Goal: Task Accomplishment & Management: Manage account settings

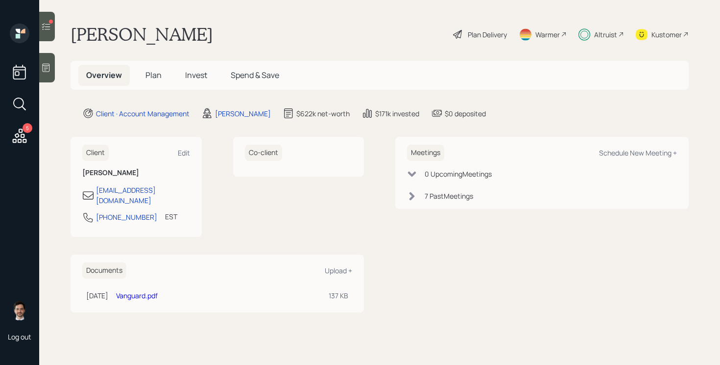
click at [198, 75] on span "Invest" at bounding box center [196, 75] width 22 height 11
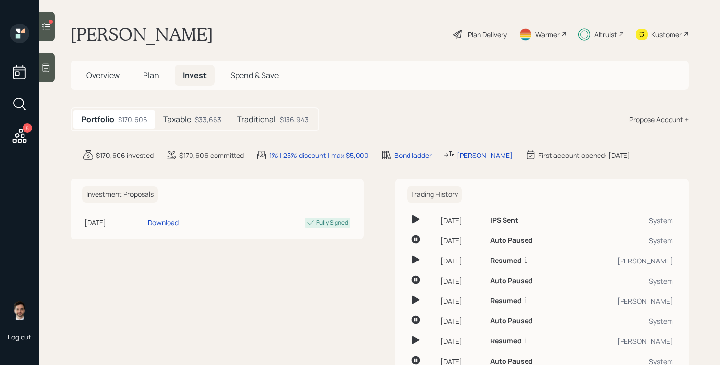
click at [205, 121] on div "$33,663" at bounding box center [208, 119] width 26 height 10
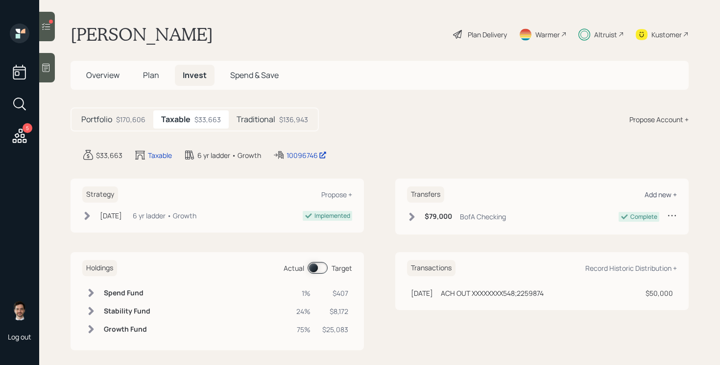
click at [663, 192] on div "Add new +" at bounding box center [661, 194] width 32 height 9
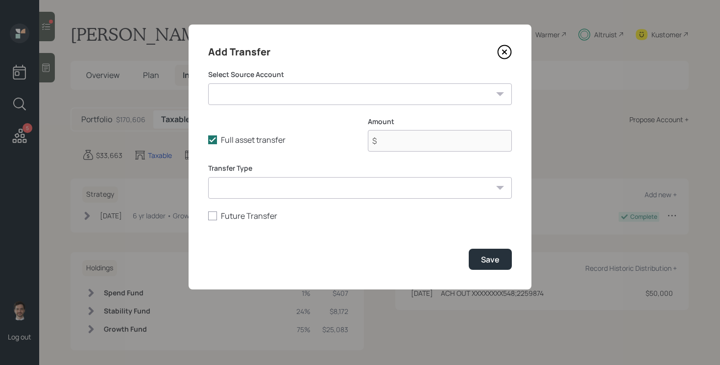
click at [335, 101] on select "BofA Savings ($1 | Taxable Investment) Current 401k ($6,000 | 401(k)) SoFi Acco…" at bounding box center [360, 94] width 304 height 22
select select "72285f01-ee5d-43cc-bfcc-7321f0a6ece7"
click at [208, 83] on select "BofA Savings ($1 | Taxable Investment) Current 401k ($6,000 | 401(k)) SoFi Acco…" at bounding box center [360, 94] width 304 height 22
type input "$ 400,000"
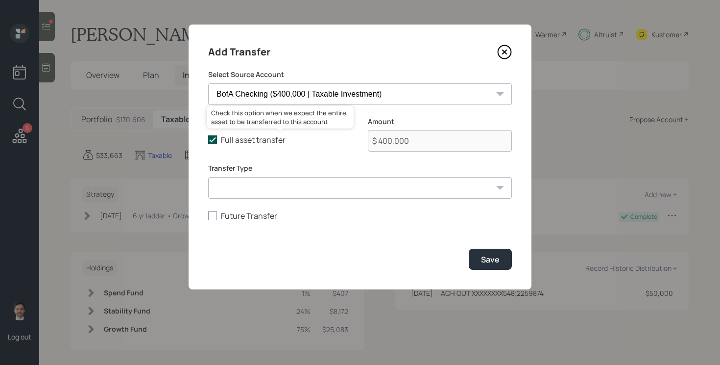
click at [213, 141] on icon at bounding box center [212, 139] width 9 height 9
click at [208, 140] on input "Full asset transfer" at bounding box center [208, 140] width 0 height 0
checkbox input "false"
click at [444, 138] on input "$ 400,000" at bounding box center [440, 141] width 144 height 22
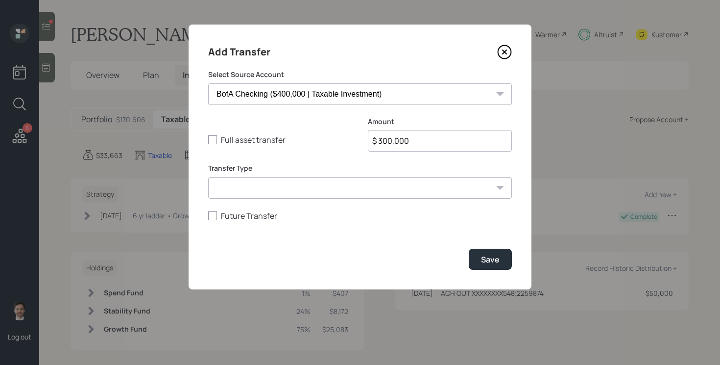
type input "$ 300,000"
click at [469, 248] on button "Save" at bounding box center [490, 258] width 43 height 21
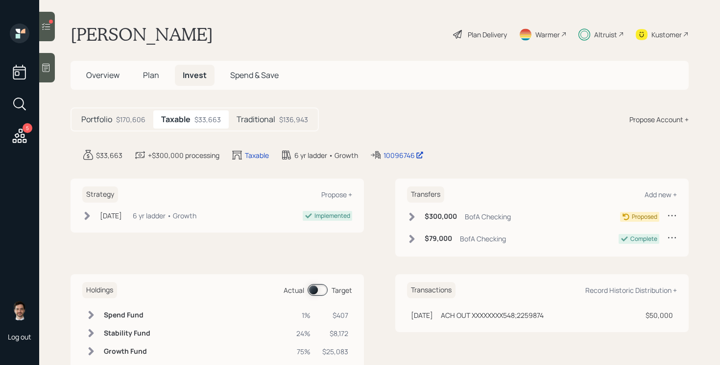
click at [409, 215] on icon at bounding box center [412, 217] width 10 height 10
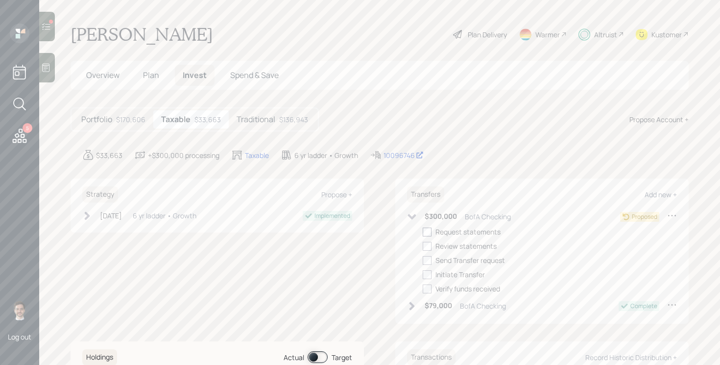
click at [431, 230] on div at bounding box center [427, 231] width 9 height 9
click at [423, 231] on input "checkbox" at bounding box center [422, 231] width 0 height 0
checkbox input "true"
click at [431, 239] on div "Request statements completed [DATE] Review statements Send Transfer request Ini…" at bounding box center [550, 259] width 254 height 67
click at [428, 256] on div at bounding box center [427, 260] width 9 height 9
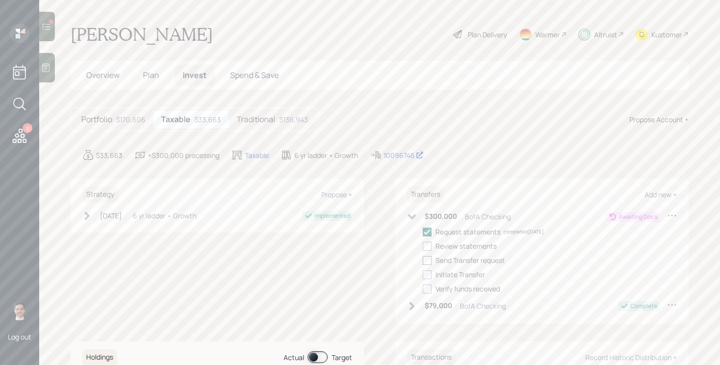
click at [423, 260] on input "checkbox" at bounding box center [422, 260] width 0 height 0
checkbox input "true"
click at [429, 246] on div at bounding box center [427, 246] width 9 height 9
click at [423, 246] on input "checkbox" at bounding box center [422, 245] width 0 height 0
checkbox input "true"
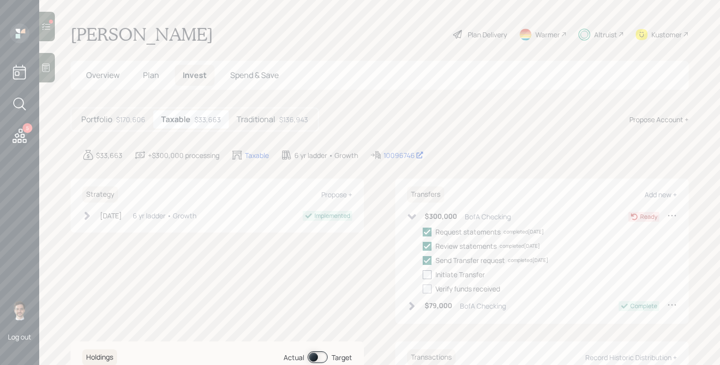
click at [427, 278] on div at bounding box center [427, 274] width 9 height 9
click at [423, 274] on input "checkbox" at bounding box center [422, 274] width 0 height 0
checkbox input "true"
click at [414, 217] on icon at bounding box center [412, 216] width 8 height 5
